Goal: Information Seeking & Learning: Check status

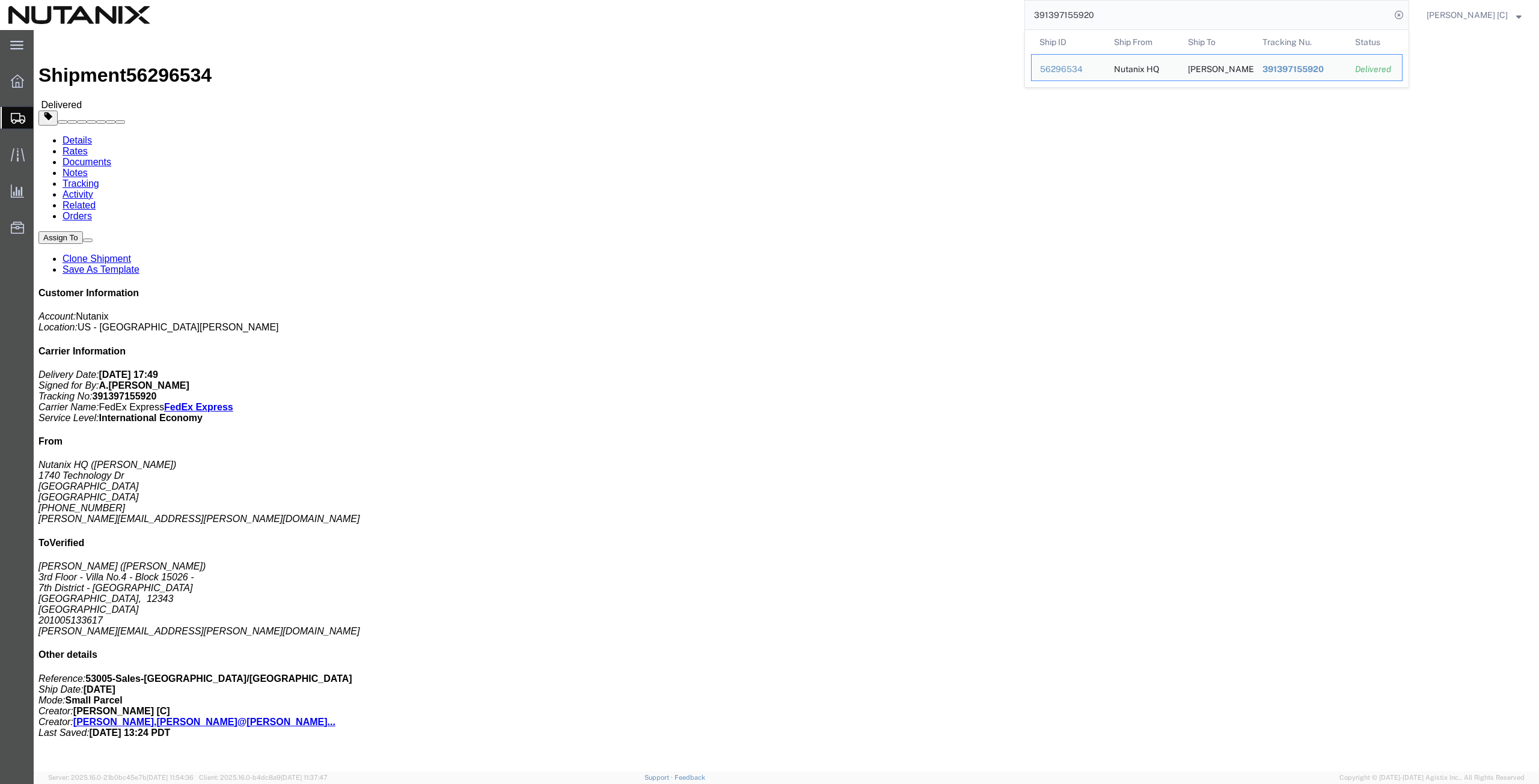
click at [1107, 13] on input "391397155920" at bounding box center [1208, 15] width 366 height 29
drag, startPoint x: 1107, startPoint y: 13, endPoint x: 1014, endPoint y: 10, distance: 93.0
click at [1014, 10] on div "391397155920 Ship ID Ship From Ship To Tracking Nu. Status Ship ID 56296534 Shi…" at bounding box center [784, 15] width 1251 height 30
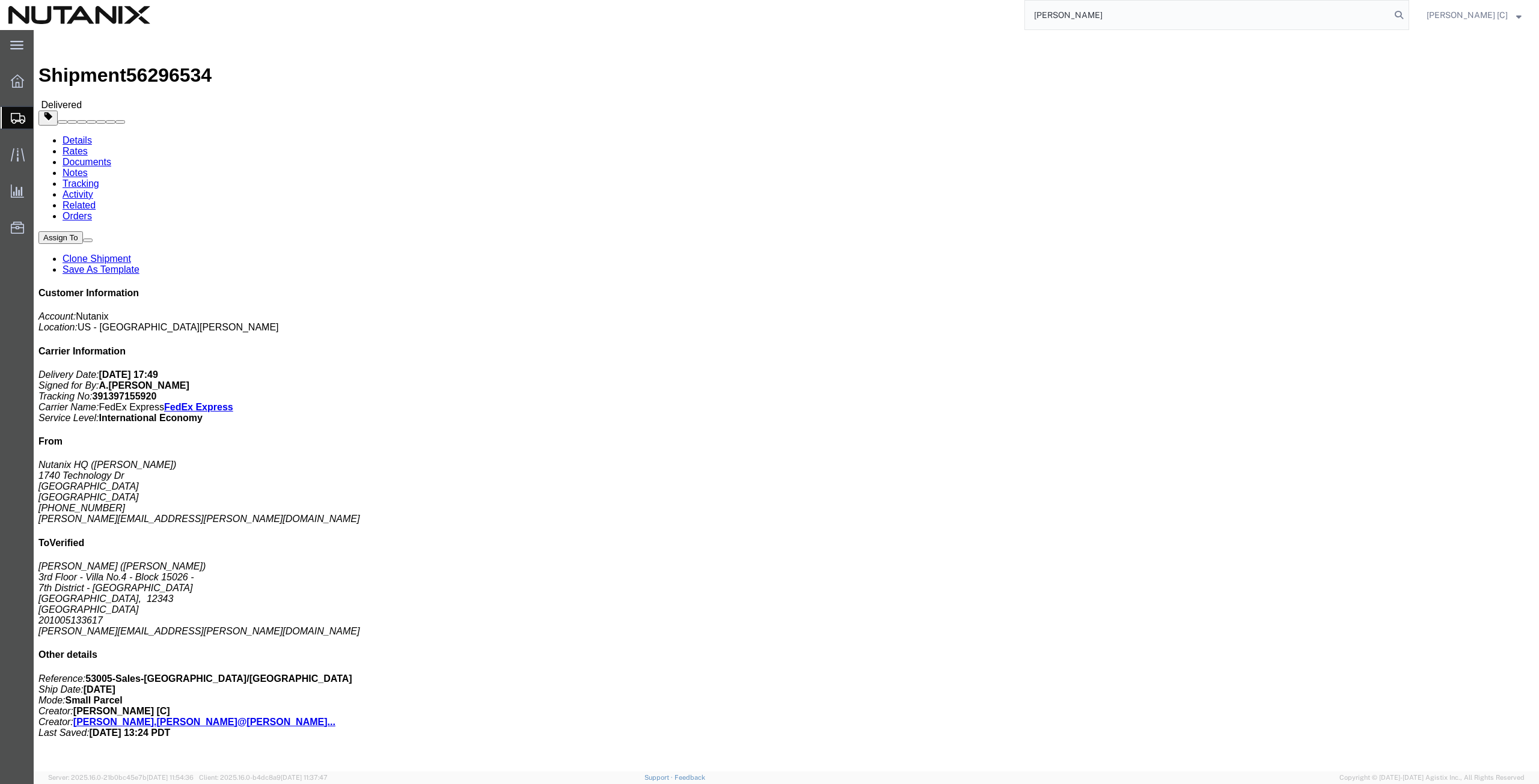
drag, startPoint x: 1092, startPoint y: 9, endPoint x: 993, endPoint y: -3, distance: 99.7
click at [993, 0] on html "main_menu Created with Sketch. Collapse Menu Overview Shipments Shipment Manage…" at bounding box center [770, 392] width 1539 height 784
paste input "391397155920"
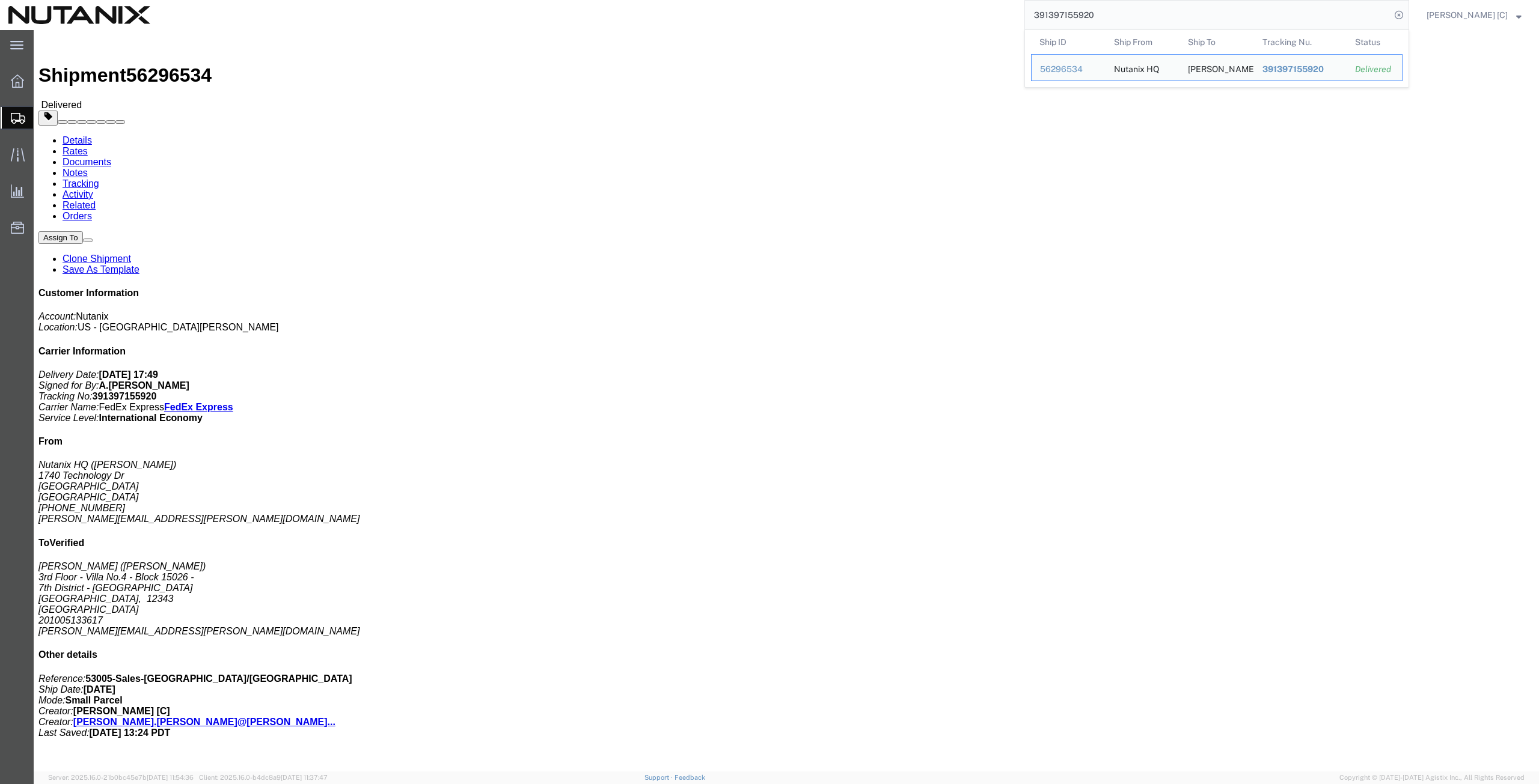
type input "391397155920"
click at [1124, 12] on input "391397155920" at bounding box center [1208, 15] width 366 height 29
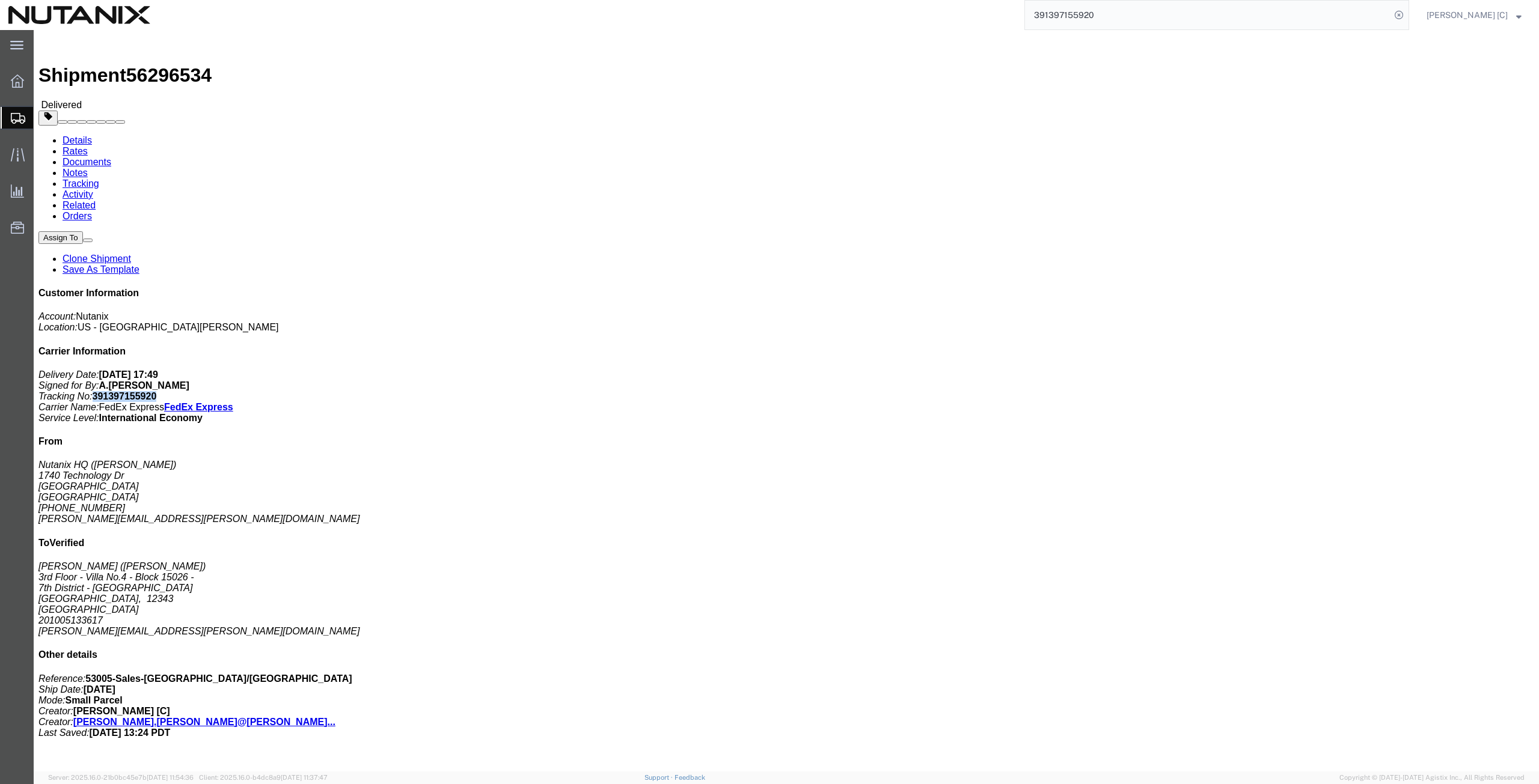
drag, startPoint x: 1387, startPoint y: 180, endPoint x: 1330, endPoint y: 178, distance: 57.0
click p "Delivery Date: [DATE] 17:49 Signed for By: A.[PERSON_NAME] Tracking No: 3913971…"
copy b "391397155920"
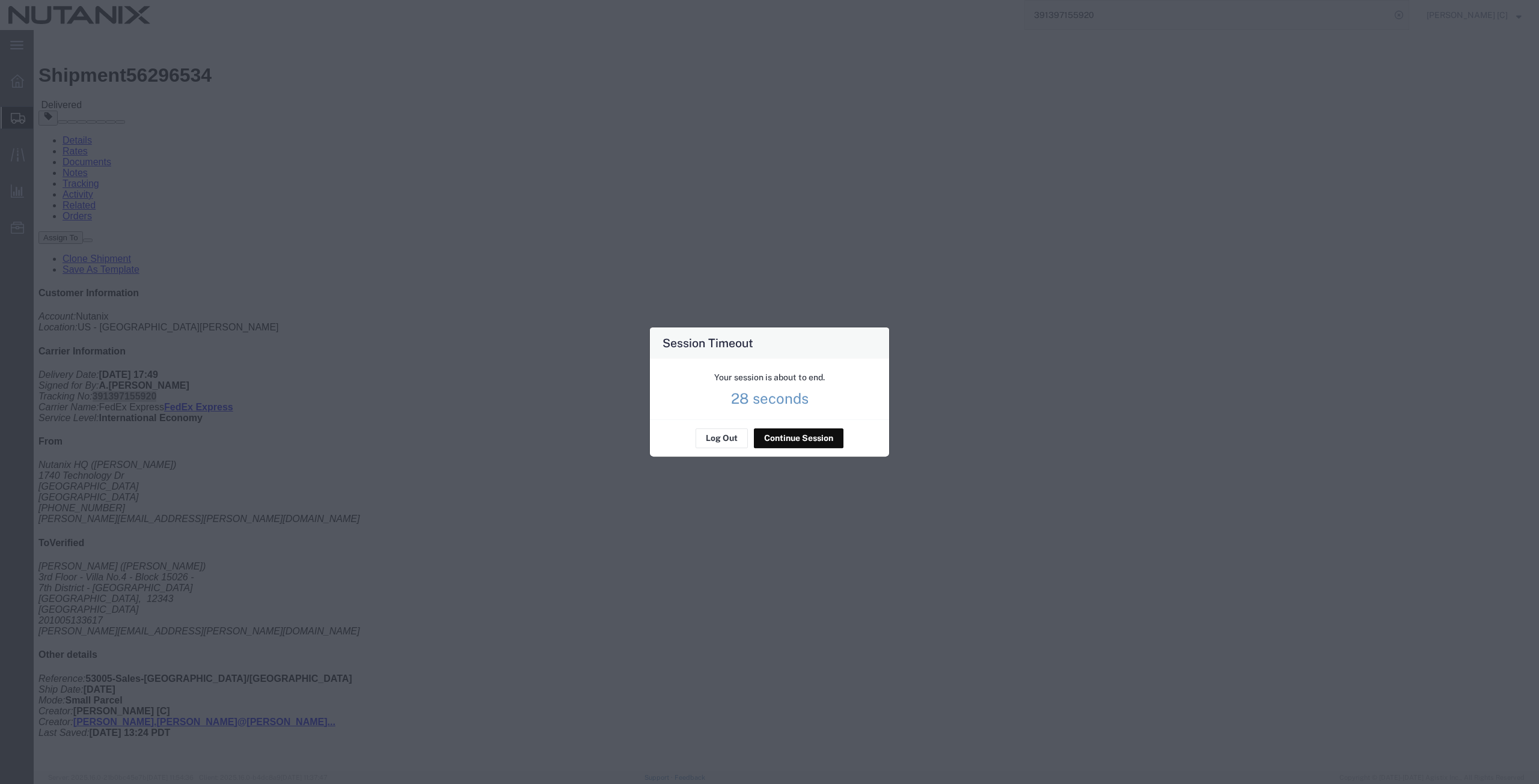
click at [784, 438] on button "Continue Session" at bounding box center [799, 438] width 90 height 19
